Goal: Use online tool/utility: Utilize a website feature to perform a specific function

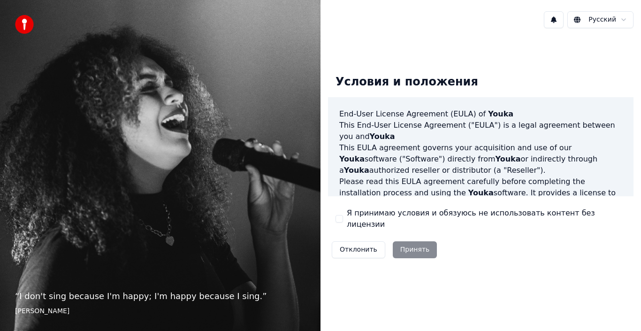
click at [412, 241] on div "Отклонить Принять" at bounding box center [384, 250] width 113 height 24
click at [344, 216] on div "Я принимаю условия и обязуюсь не использовать контент без лицензии" at bounding box center [481, 218] width 291 height 23
click at [340, 220] on button "Я принимаю условия и обязуюсь не использовать контент без лицензии" at bounding box center [340, 219] width 8 height 8
click at [409, 247] on button "Принять" at bounding box center [415, 249] width 45 height 17
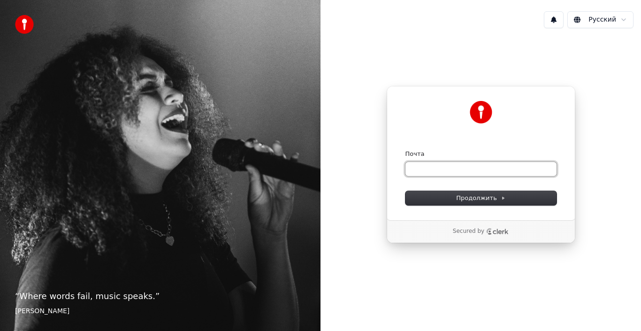
click at [434, 168] on input "Почта" at bounding box center [481, 169] width 151 height 14
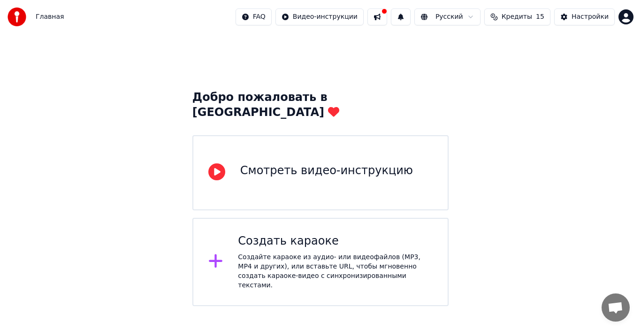
drag, startPoint x: 4, startPoint y: 4, endPoint x: 122, endPoint y: 44, distance: 124.5
click at [122, 44] on div "Добро пожаловать в Youka Смотреть видео-инструкцию Создать караоке Создайте кар…" at bounding box center [320, 170] width 641 height 272
click at [311, 234] on div "Создать караоке" at bounding box center [335, 241] width 195 height 15
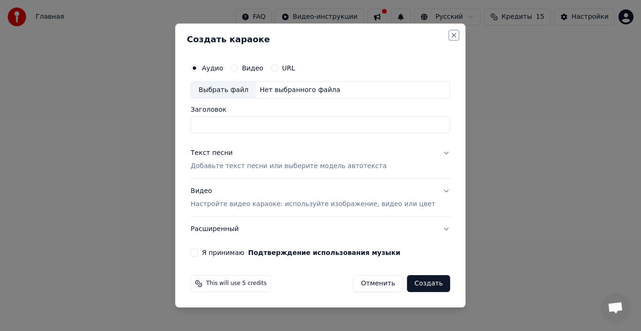
click at [451, 37] on button "Close" at bounding box center [455, 35] width 8 height 8
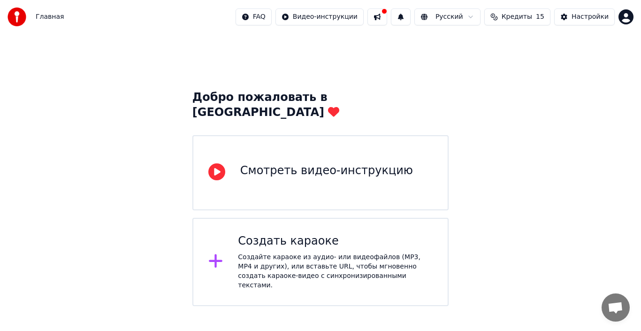
click at [303, 235] on div "Создать караоке Создайте караоке из аудио- или видеофайлов (MP3, MP4 и других),…" at bounding box center [335, 262] width 195 height 56
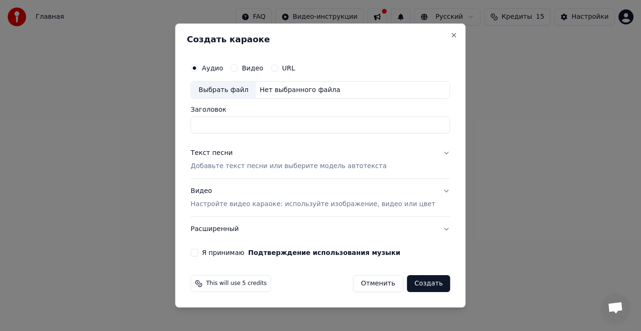
click at [433, 231] on button "Расширенный" at bounding box center [321, 229] width 260 height 24
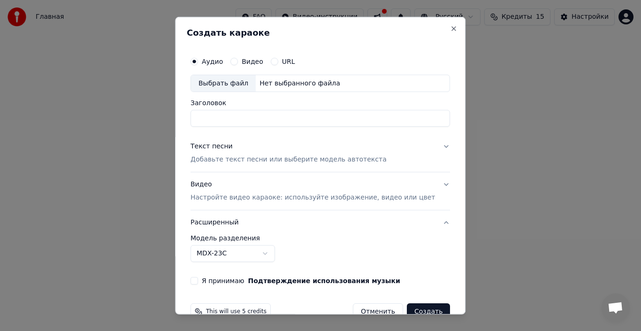
click at [238, 62] on button "Видео" at bounding box center [234, 61] width 8 height 8
click at [236, 62] on circle "button" at bounding box center [234, 61] width 3 height 3
click at [278, 60] on button "URL" at bounding box center [275, 61] width 8 height 8
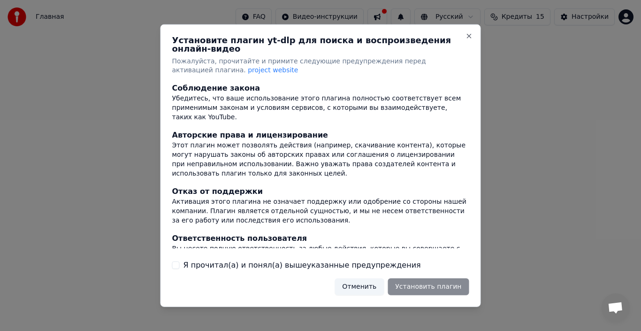
click at [370, 285] on button "Отменить" at bounding box center [359, 286] width 49 height 17
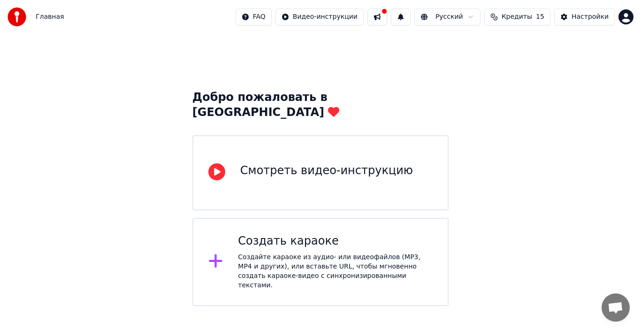
click at [317, 165] on div "Смотреть видео-инструкцию" at bounding box center [326, 172] width 173 height 19
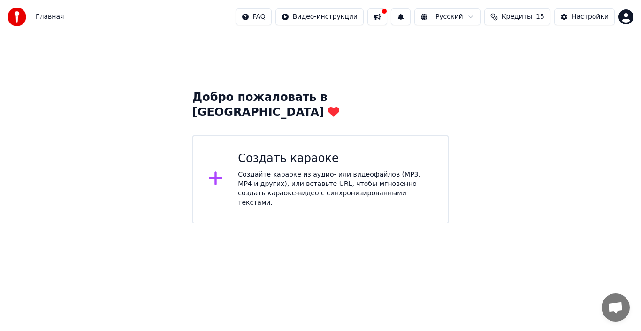
click at [295, 154] on div "Создать караоке Создайте караоке из аудио- или видеофайлов (MP3, MP4 и других),…" at bounding box center [335, 179] width 195 height 56
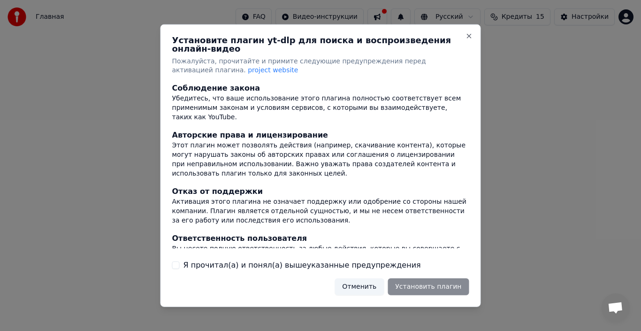
click at [367, 283] on button "Отменить" at bounding box center [359, 286] width 49 height 17
